Goal: Information Seeking & Learning: Find specific page/section

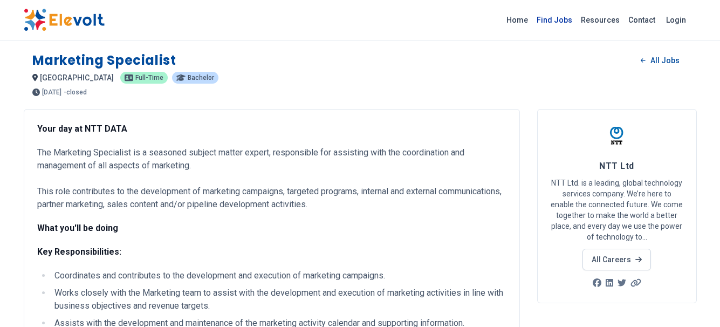
click at [569, 27] on link "Find Jobs" at bounding box center [554, 19] width 44 height 17
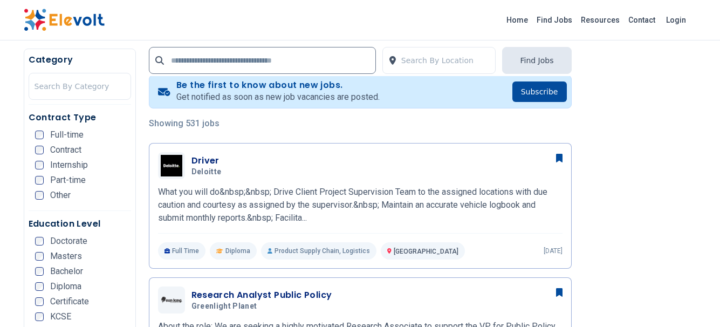
scroll to position [486, 0]
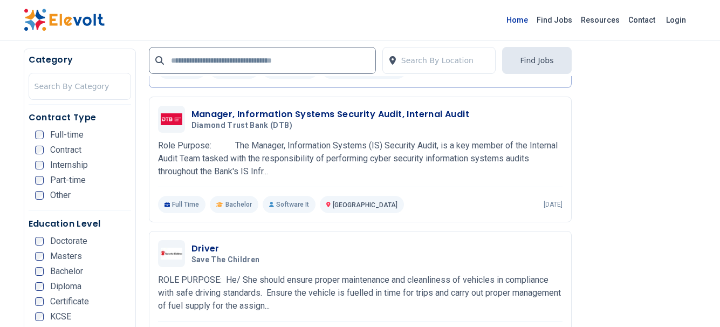
scroll to position [518, 0]
